Goal: Transaction & Acquisition: Book appointment/travel/reservation

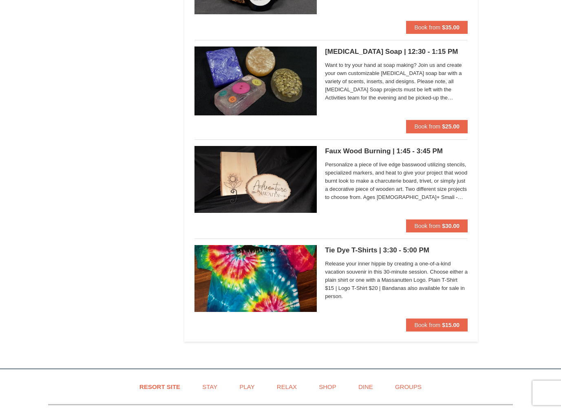
scroll to position [1531, 0]
click at [435, 322] on span "Book from" at bounding box center [427, 325] width 26 height 7
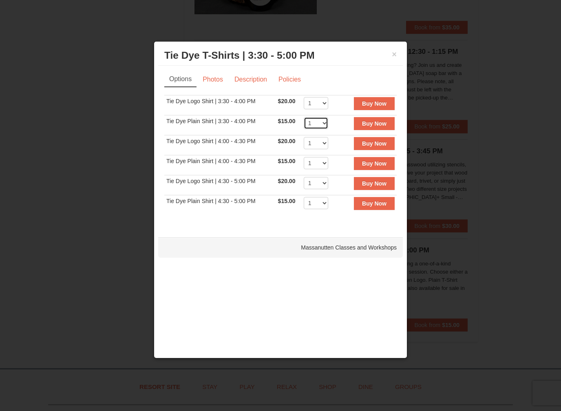
click at [314, 119] on select "1 2 3 4 5 6 7 8 9 10 11 12 13 14 15 16 17 18 19 20 21 22" at bounding box center [316, 123] width 24 height 12
select select "4"
click at [375, 122] on strong "Buy Now" at bounding box center [374, 123] width 24 height 7
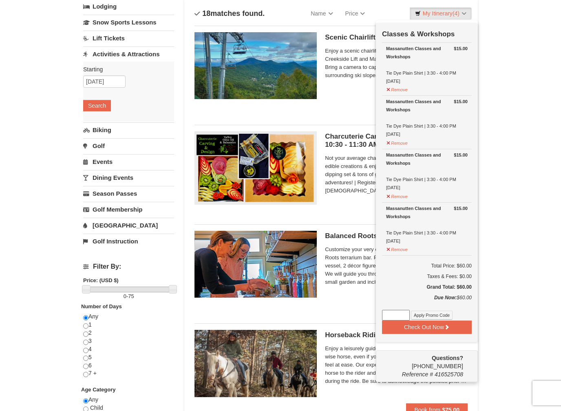
scroll to position [58, 0]
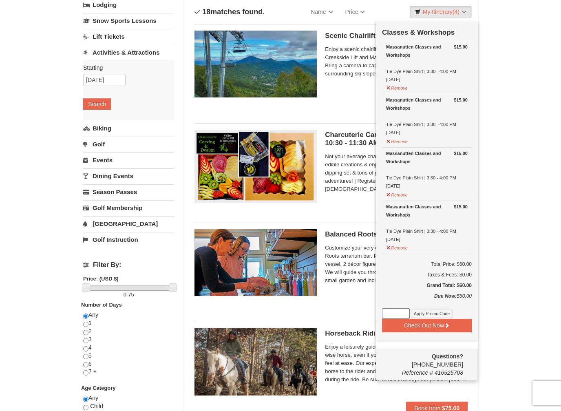
click at [445, 325] on icon at bounding box center [447, 326] width 6 height 6
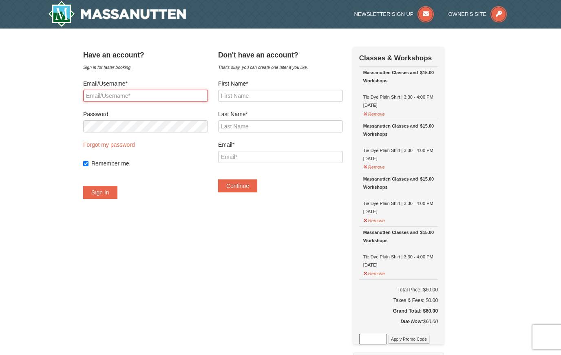
click at [107, 93] on input "Email/Username*" at bounding box center [145, 96] width 125 height 12
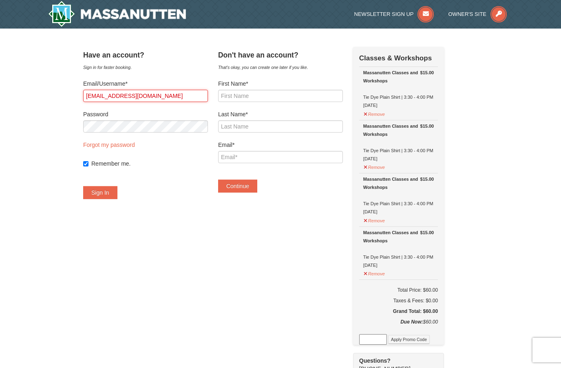
type input "bluelit@aol.com"
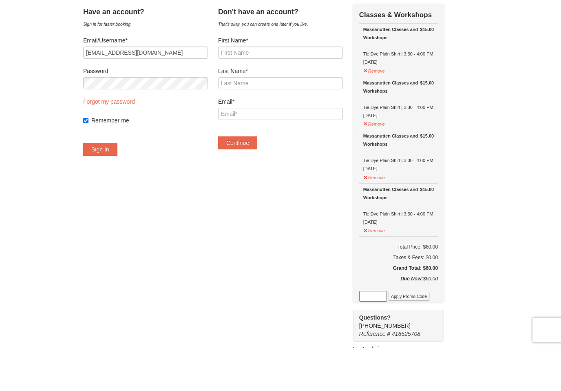
click at [117, 186] on button "Sign In" at bounding box center [100, 192] width 34 height 13
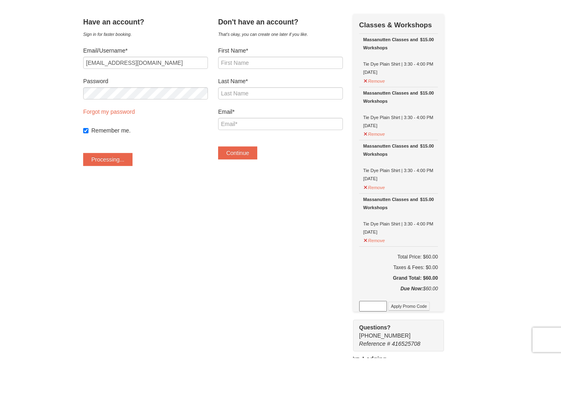
scroll to position [43, 0]
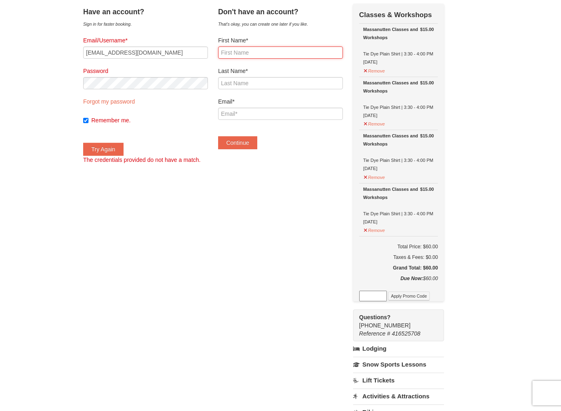
click at [254, 50] on input "First Name*" at bounding box center [280, 52] width 125 height 12
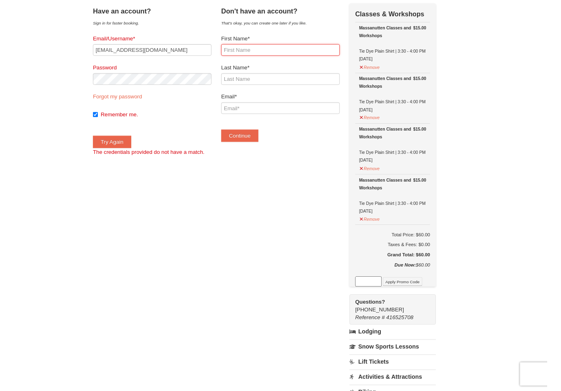
scroll to position [43, 0]
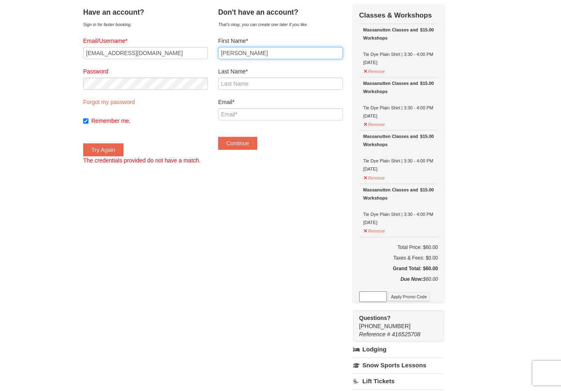
type input "Teresa"
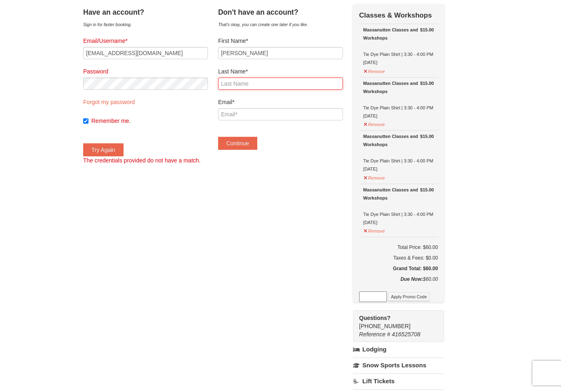
click at [254, 81] on input "Last Name*" at bounding box center [280, 83] width 125 height 12
type input "Blueford"
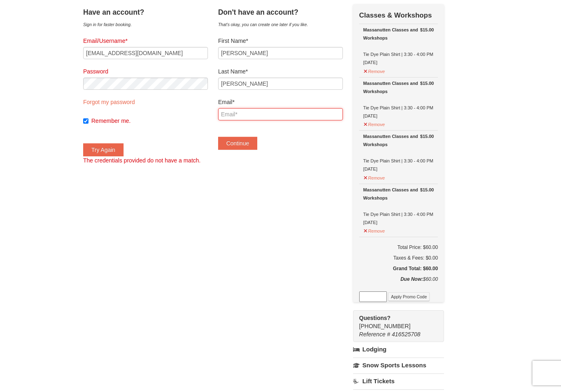
click at [254, 112] on input "Email*" at bounding box center [280, 114] width 125 height 12
type input "Bluelit@aol.com"
click at [248, 148] on button "Continue" at bounding box center [237, 143] width 39 height 13
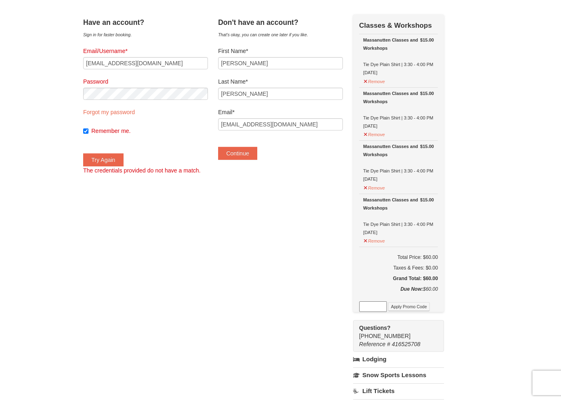
scroll to position [43, 0]
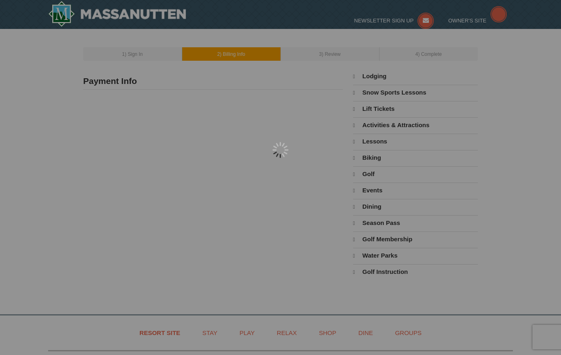
type input "Teresa Blueford"
type input "[EMAIL_ADDRESS][DOMAIN_NAME]"
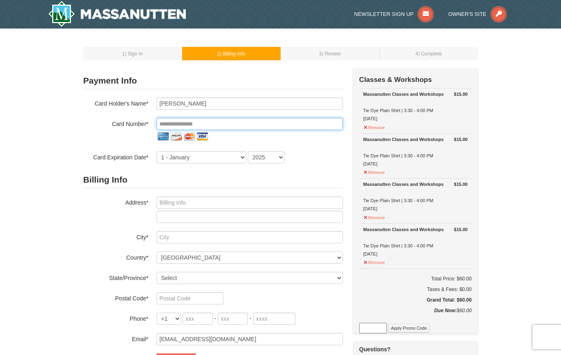
click at [246, 127] on input "tel" at bounding box center [250, 124] width 186 height 12
click at [250, 124] on input "tel" at bounding box center [250, 124] width 186 height 12
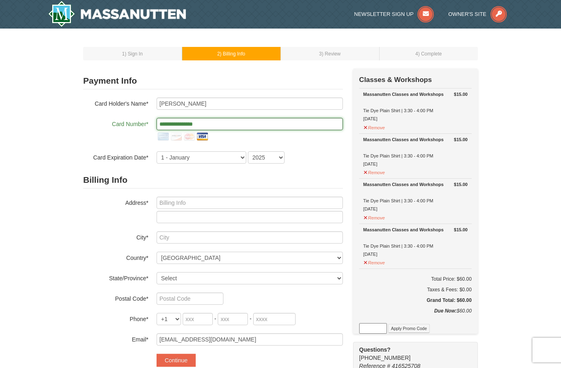
type input "**********"
click at [212, 161] on select "1 - January 2 - February 3 - March 4 - April 5 - May 6 - June 7 - July 8 - Augu…" at bounding box center [202, 157] width 90 height 12
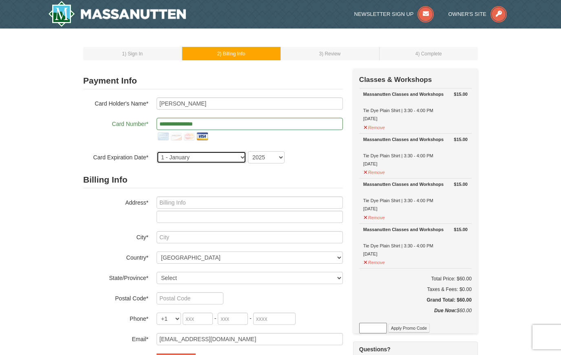
select select "7"
click at [274, 155] on select "2025 2026 2027 2028 2029 2030 2031 2032 2033 2034" at bounding box center [266, 157] width 37 height 12
select select "2030"
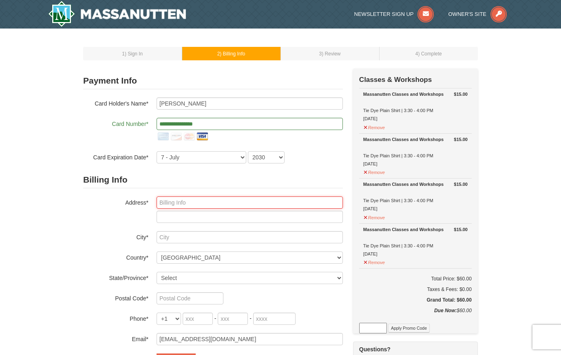
click at [178, 202] on input "text" at bounding box center [250, 203] width 186 height 12
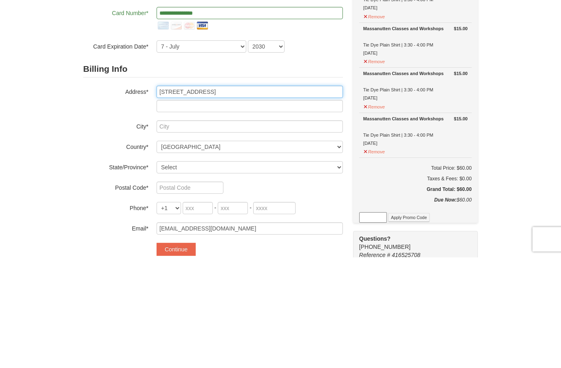
type input "5316 west heaps rd"
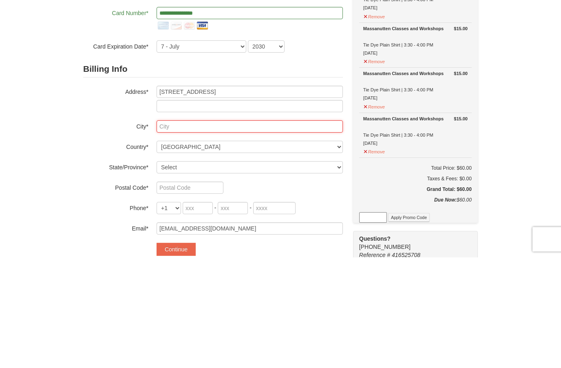
click at [197, 231] on input "text" at bounding box center [250, 237] width 186 height 12
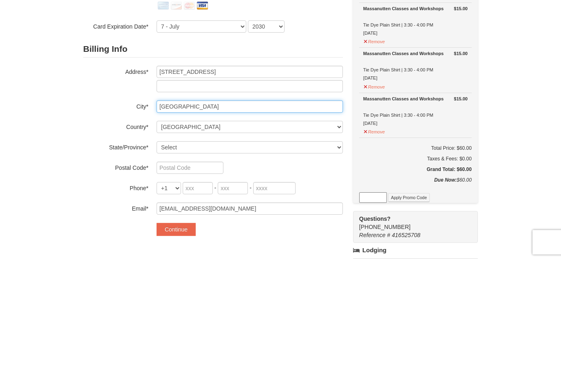
type input "Pylesville"
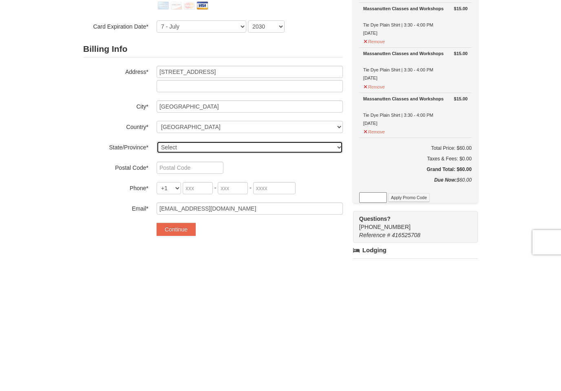
click at [236, 272] on select "Select Alabama Alaska American Samoa Arizona Arkansas California Colorado Conne…" at bounding box center [250, 278] width 186 height 12
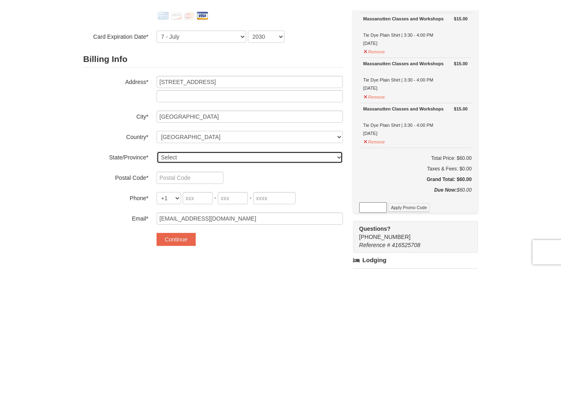
scroll to position [131, 0]
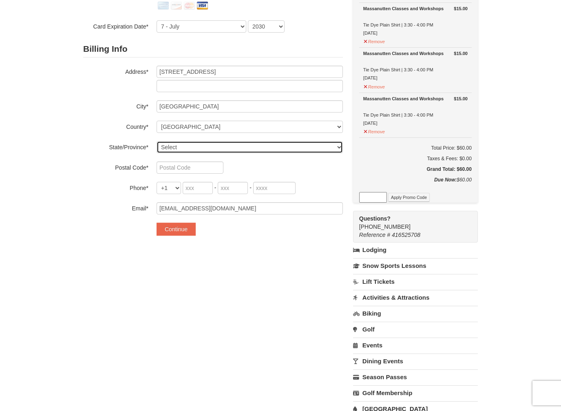
select select "MD"
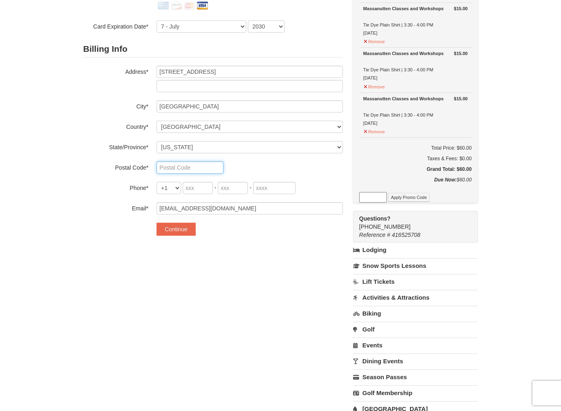
click at [207, 168] on input "text" at bounding box center [190, 167] width 67 height 12
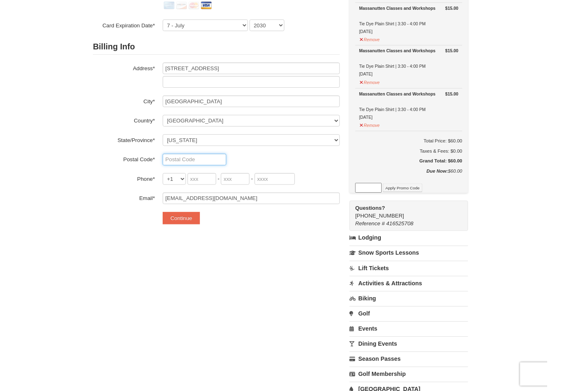
scroll to position [131, 0]
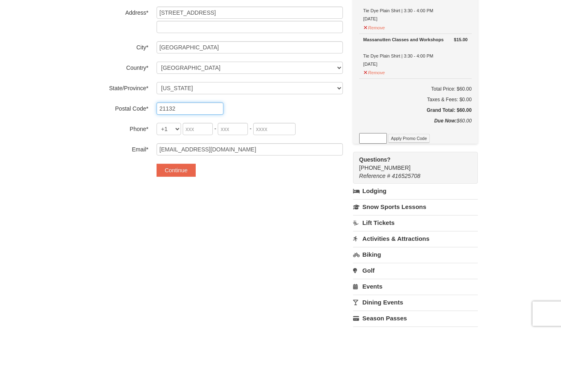
type input "21132"
click at [202, 182] on input "tel" at bounding box center [198, 188] width 30 height 12
type input "410"
click at [237, 182] on input "tel" at bounding box center [233, 188] width 30 height 12
type input "262"
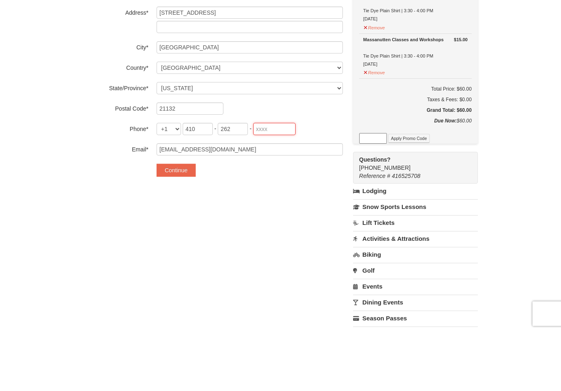
click at [274, 182] on input "tel" at bounding box center [274, 188] width 42 height 12
type input "2202"
click at [184, 223] on button "Continue" at bounding box center [176, 229] width 39 height 13
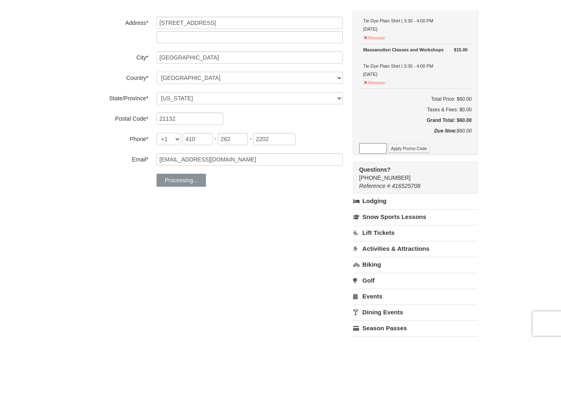
scroll to position [190, 0]
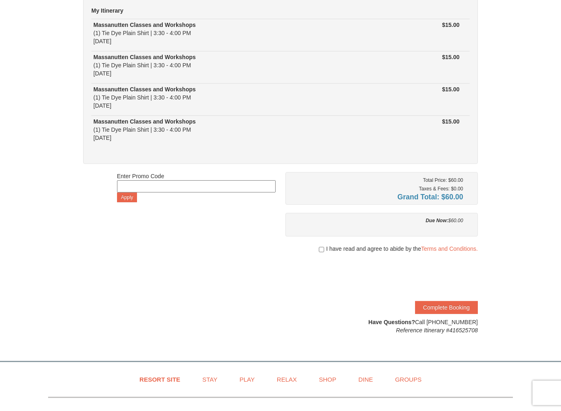
scroll to position [74, 0]
click at [316, 253] on div at bounding box center [381, 257] width 192 height 8
click at [319, 248] on input "checkbox" at bounding box center [321, 249] width 5 height 7
checkbox input "true"
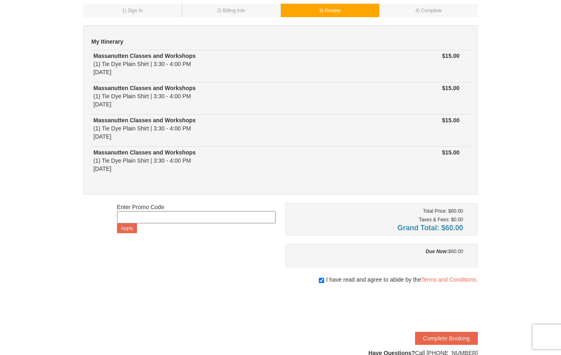
scroll to position [43, 0]
click at [431, 343] on button "Complete Booking" at bounding box center [446, 338] width 63 height 13
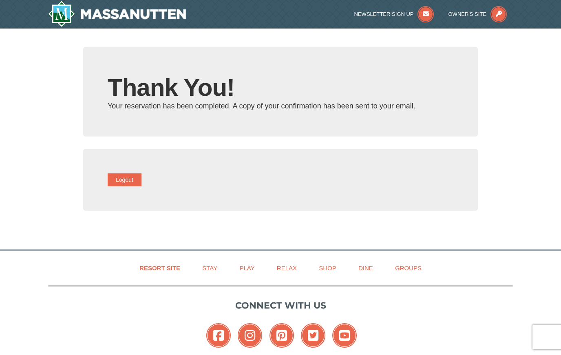
type input "[EMAIL_ADDRESS][DOMAIN_NAME]"
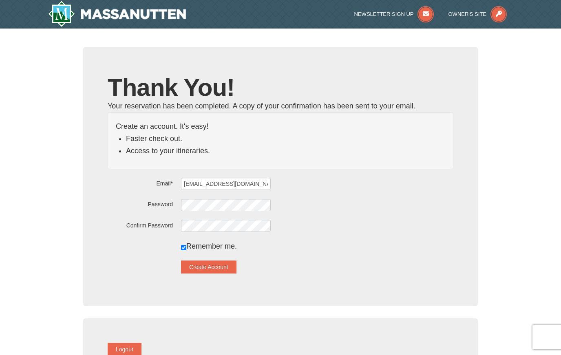
click at [475, 13] on span "Owner's Site" at bounding box center [468, 14] width 38 height 6
